Goal: Transaction & Acquisition: Purchase product/service

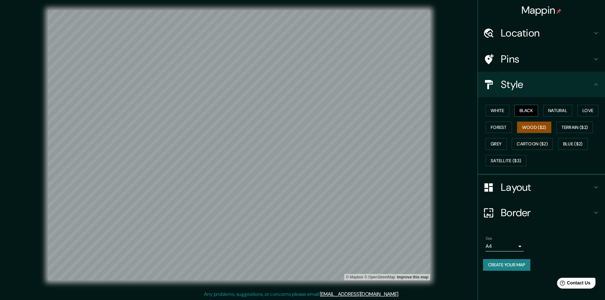
click at [528, 111] on button "Black" at bounding box center [526, 111] width 24 height 12
click at [554, 109] on button "Natural" at bounding box center [557, 111] width 29 height 12
click at [516, 141] on button "Cartoon ($2)" at bounding box center [532, 144] width 41 height 12
click at [498, 143] on button "Grey" at bounding box center [496, 144] width 21 height 12
click at [530, 129] on button "Wood ($2)" at bounding box center [534, 128] width 34 height 12
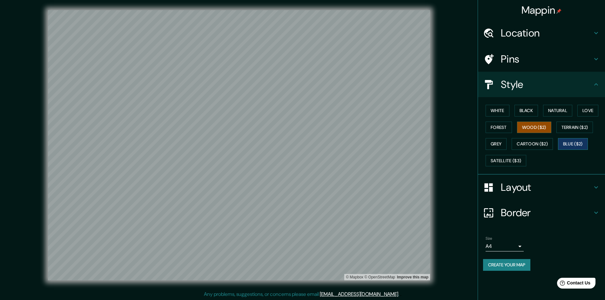
click at [568, 143] on button "Blue ($2)" at bounding box center [573, 144] width 30 height 12
click at [574, 129] on button "Terrain ($2)" at bounding box center [574, 128] width 37 height 12
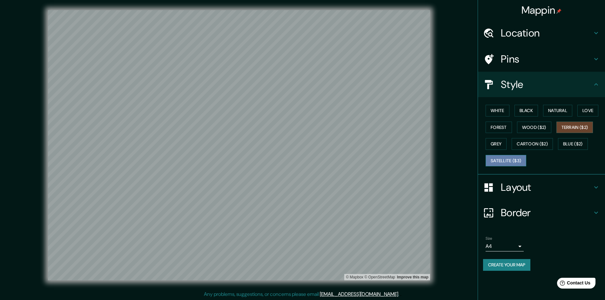
click at [518, 159] on button "Satellite ($3)" at bounding box center [506, 161] width 41 height 12
click at [591, 108] on button "Love" at bounding box center [587, 111] width 21 height 12
click at [509, 115] on button "White" at bounding box center [498, 111] width 24 height 12
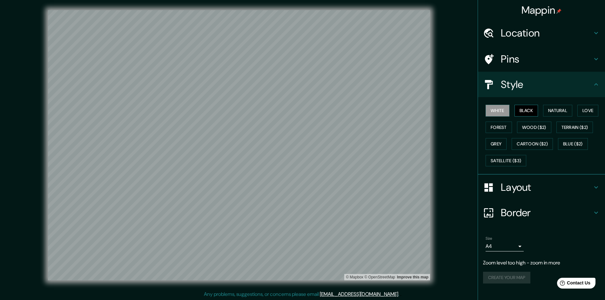
click at [523, 113] on button "Black" at bounding box center [526, 111] width 24 height 12
click at [566, 109] on button "Natural" at bounding box center [557, 111] width 29 height 12
click at [587, 111] on button "Love" at bounding box center [587, 111] width 21 height 12
click at [508, 130] on button "Forest" at bounding box center [499, 128] width 26 height 12
click at [530, 126] on button "Wood ($2)" at bounding box center [534, 128] width 34 height 12
